Goal: Transaction & Acquisition: Purchase product/service

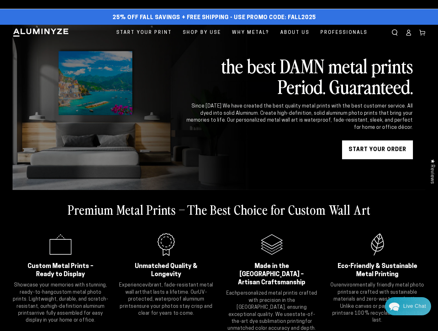
click at [409, 33] on icon at bounding box center [409, 34] width 4 height 3
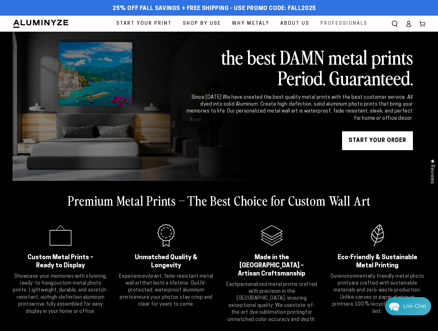
click at [344, 24] on span "Professionals" at bounding box center [344, 23] width 47 height 8
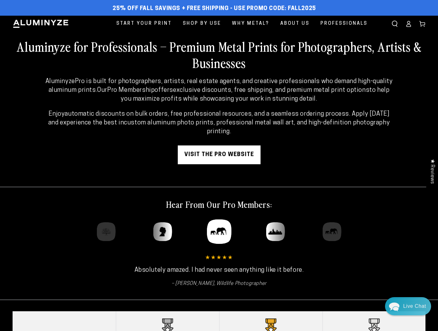
click at [235, 156] on link "visit the pro website" at bounding box center [219, 155] width 83 height 19
click at [408, 23] on ellipse at bounding box center [409, 22] width 3 height 3
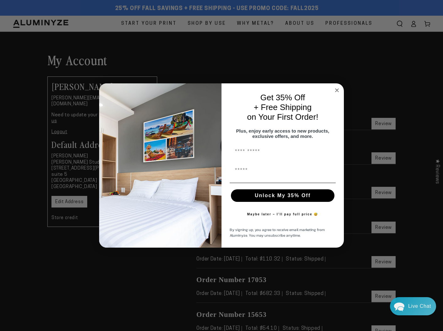
click at [338, 87] on circle "Close dialog" at bounding box center [336, 90] width 7 height 7
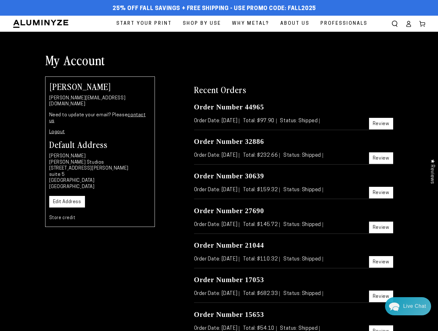
click at [164, 26] on span "Start Your Print" at bounding box center [144, 23] width 56 height 8
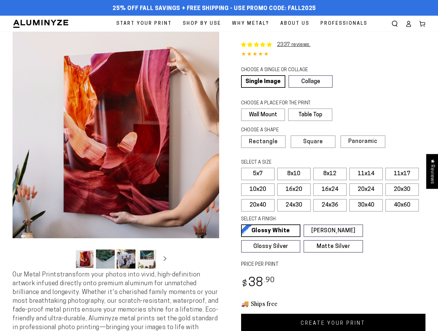
select select "**********"
click at [265, 82] on link "Single Image" at bounding box center [262, 81] width 43 height 13
click at [271, 113] on label "Wall Mount" at bounding box center [263, 115] width 44 height 13
click at [354, 143] on span "Panoramic" at bounding box center [362, 142] width 28 height 6
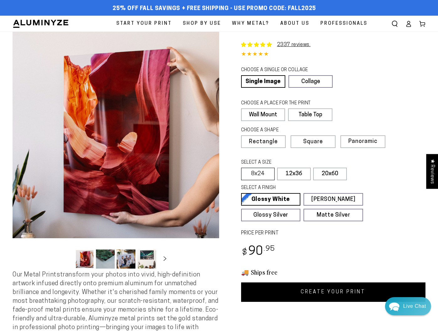
click at [260, 172] on label "8x24" at bounding box center [258, 174] width 34 height 13
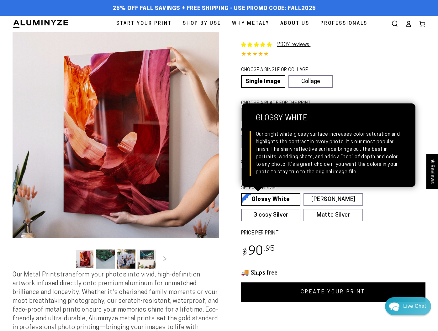
click at [272, 196] on link "Glossy White Glossy White Our bright white glossy surface increases color satur…" at bounding box center [271, 199] width 60 height 13
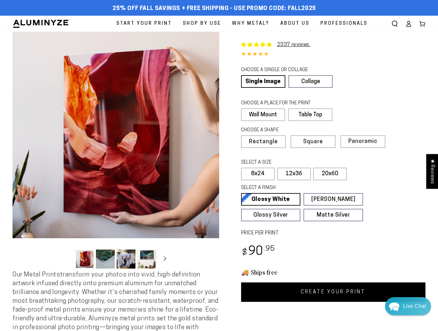
drag, startPoint x: 311, startPoint y: 289, endPoint x: 312, endPoint y: 286, distance: 3.7
click at [311, 289] on link "CREATE YOUR PRINT" at bounding box center [333, 292] width 185 height 19
